Goal: Transaction & Acquisition: Obtain resource

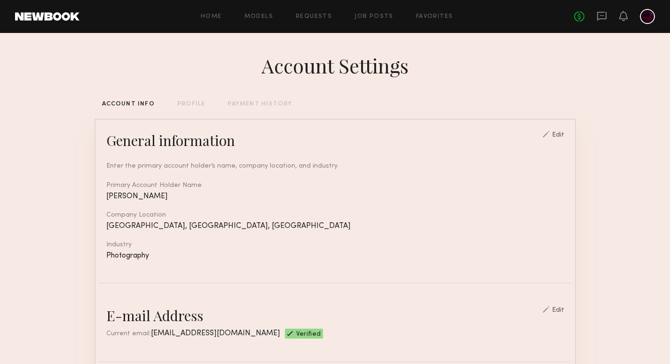
scroll to position [329, 0]
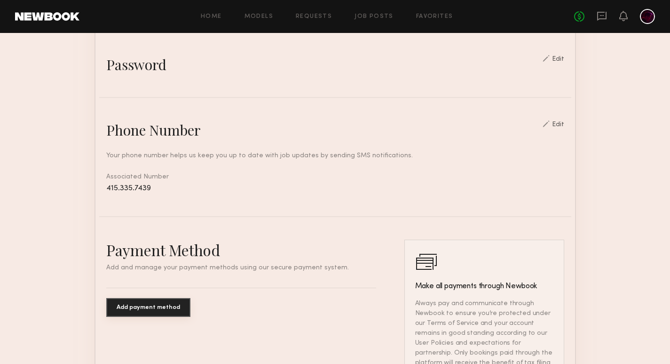
click at [56, 16] on link at bounding box center [47, 16] width 64 height 8
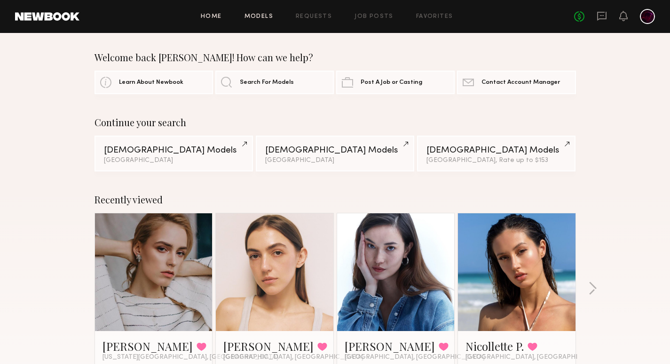
click at [270, 16] on link "Models" at bounding box center [259, 17] width 29 height 6
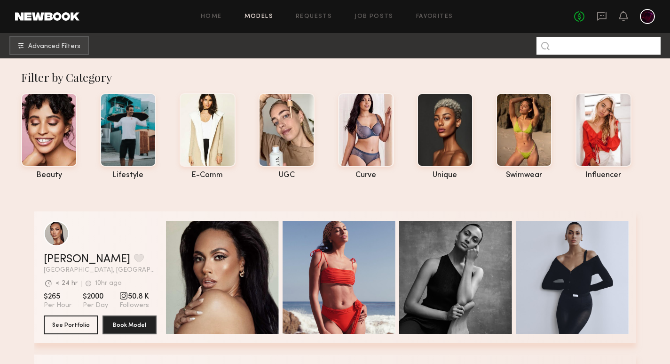
click at [574, 48] on input at bounding box center [599, 46] width 124 height 18
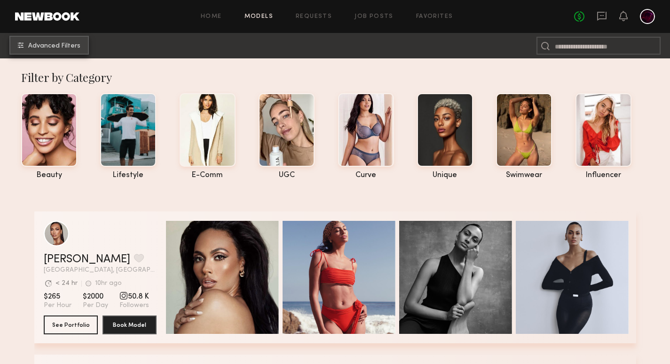
click at [78, 47] on span "Advanced Filters" at bounding box center [54, 46] width 52 height 7
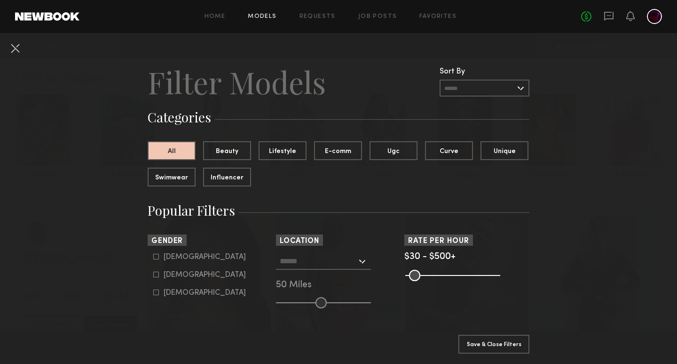
click at [301, 261] on input "text" at bounding box center [318, 261] width 77 height 16
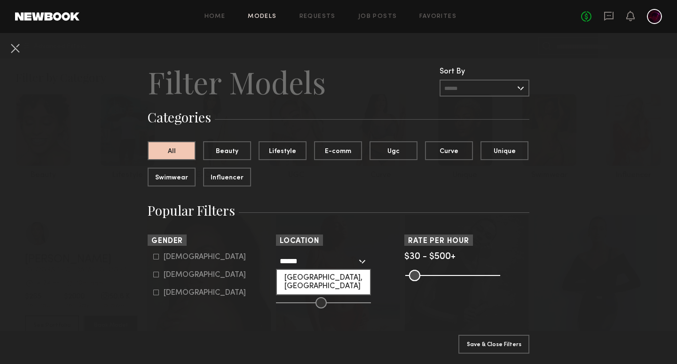
click at [301, 274] on div "[GEOGRAPHIC_DATA], [GEOGRAPHIC_DATA]" at bounding box center [323, 282] width 93 height 24
type input "**********"
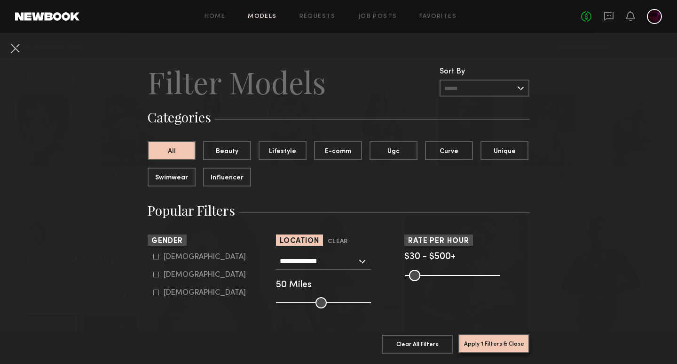
click at [494, 336] on button "Apply 1 Filters & Close" at bounding box center [494, 343] width 71 height 19
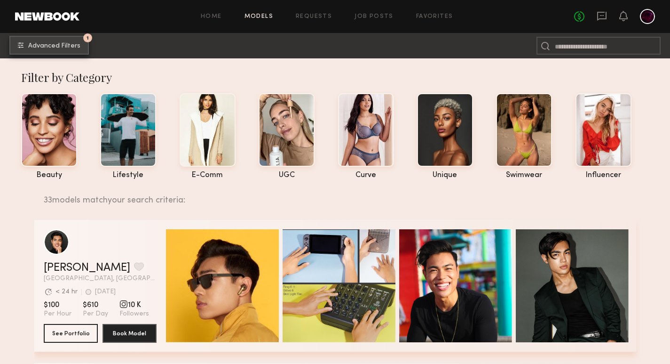
click at [75, 48] on span "Advanced Filters" at bounding box center [54, 46] width 52 height 7
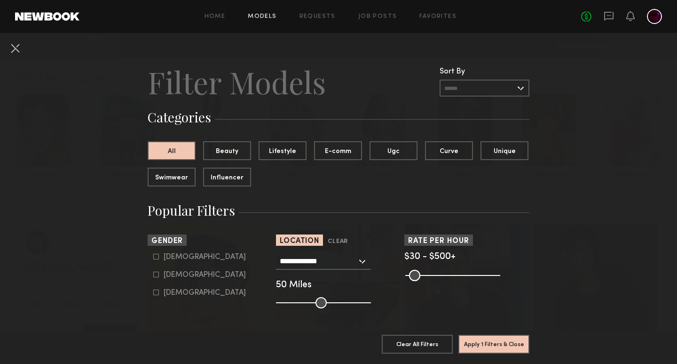
click at [154, 277] on icon at bounding box center [156, 274] width 6 height 6
type input "**"
click at [482, 336] on button "Apply 2 Filters & Close" at bounding box center [494, 343] width 71 height 19
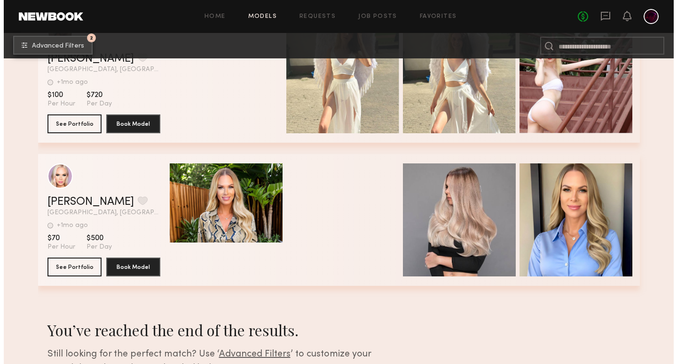
scroll to position [3551, 0]
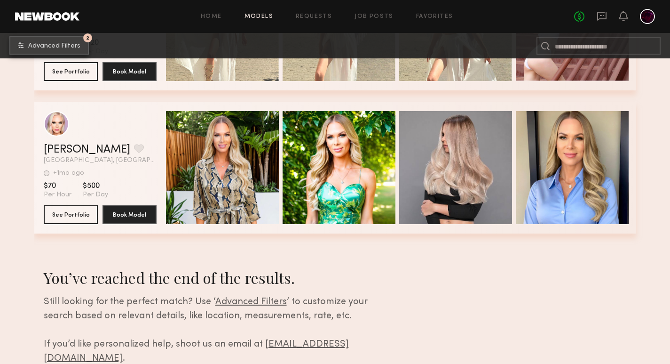
click at [61, 45] on span "Advanced Filters" at bounding box center [54, 46] width 52 height 7
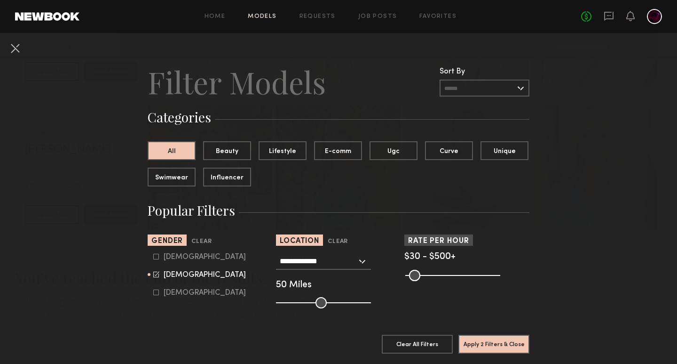
click at [302, 262] on input "**********" at bounding box center [318, 261] width 77 height 16
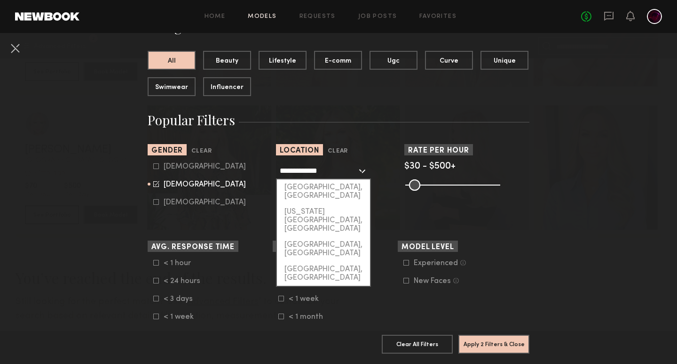
scroll to position [94, 0]
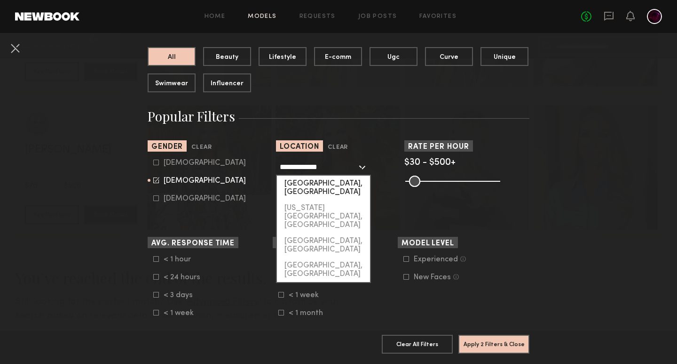
click at [317, 186] on div "[GEOGRAPHIC_DATA], [GEOGRAPHIC_DATA]" at bounding box center [323, 187] width 93 height 24
type input "**********"
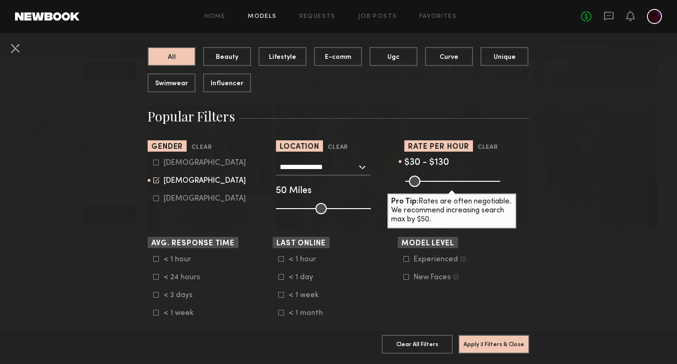
drag, startPoint x: 491, startPoint y: 184, endPoint x: 425, endPoint y: 183, distance: 65.9
type input "***"
click at [425, 183] on input "range" at bounding box center [453, 180] width 95 height 11
click at [479, 334] on button "Apply 3 Filters & Close" at bounding box center [494, 343] width 71 height 19
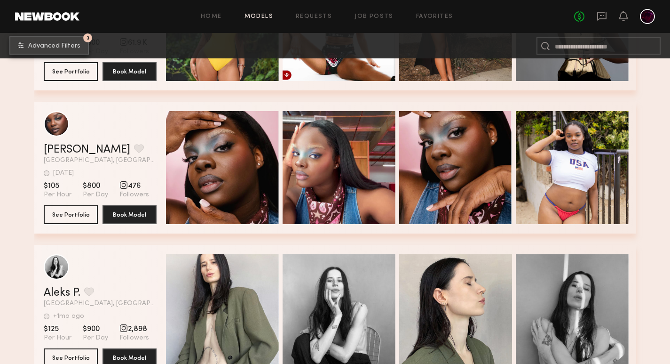
scroll to position [5502, 0]
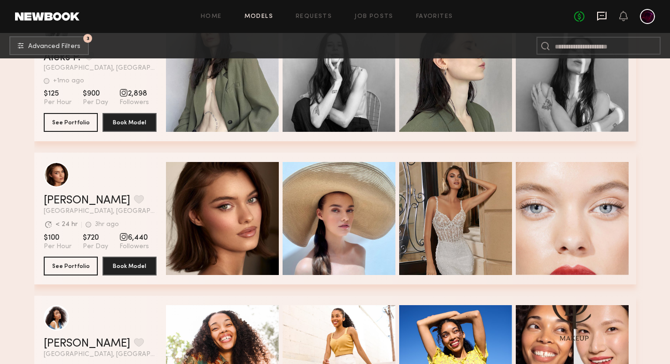
click at [600, 18] on icon at bounding box center [602, 16] width 9 height 9
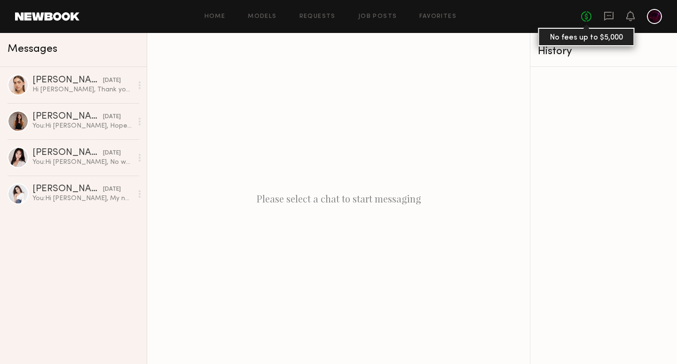
click at [590, 18] on link "No fees up to $5,000" at bounding box center [587, 16] width 10 height 10
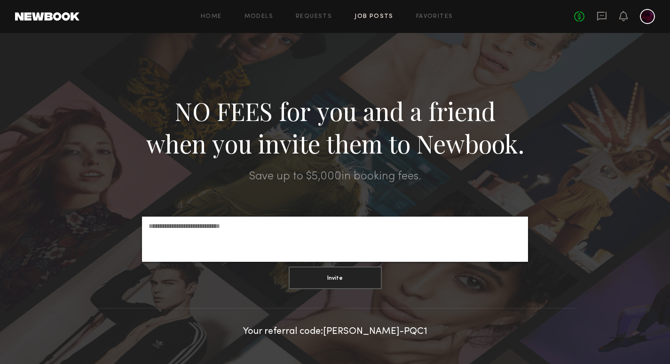
click at [385, 14] on link "Job Posts" at bounding box center [374, 17] width 39 height 6
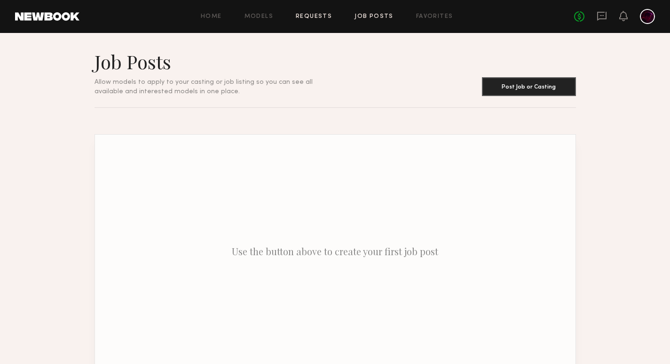
click at [303, 16] on link "Requests" at bounding box center [314, 17] width 36 height 6
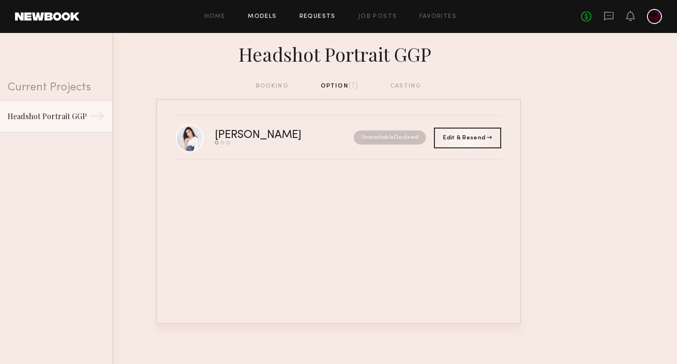
click at [262, 17] on link "Models" at bounding box center [262, 17] width 29 height 6
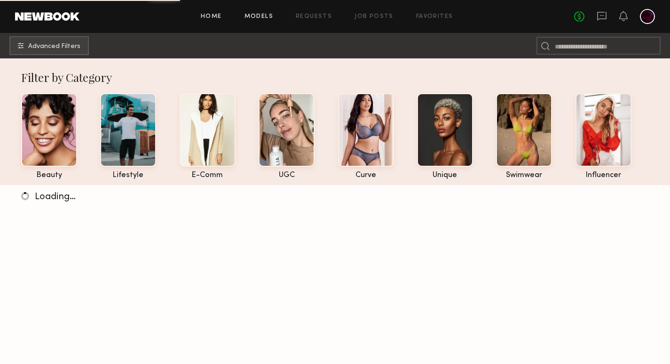
click at [211, 14] on link "Home" at bounding box center [211, 17] width 21 height 6
